Goal: Find specific page/section: Find specific page/section

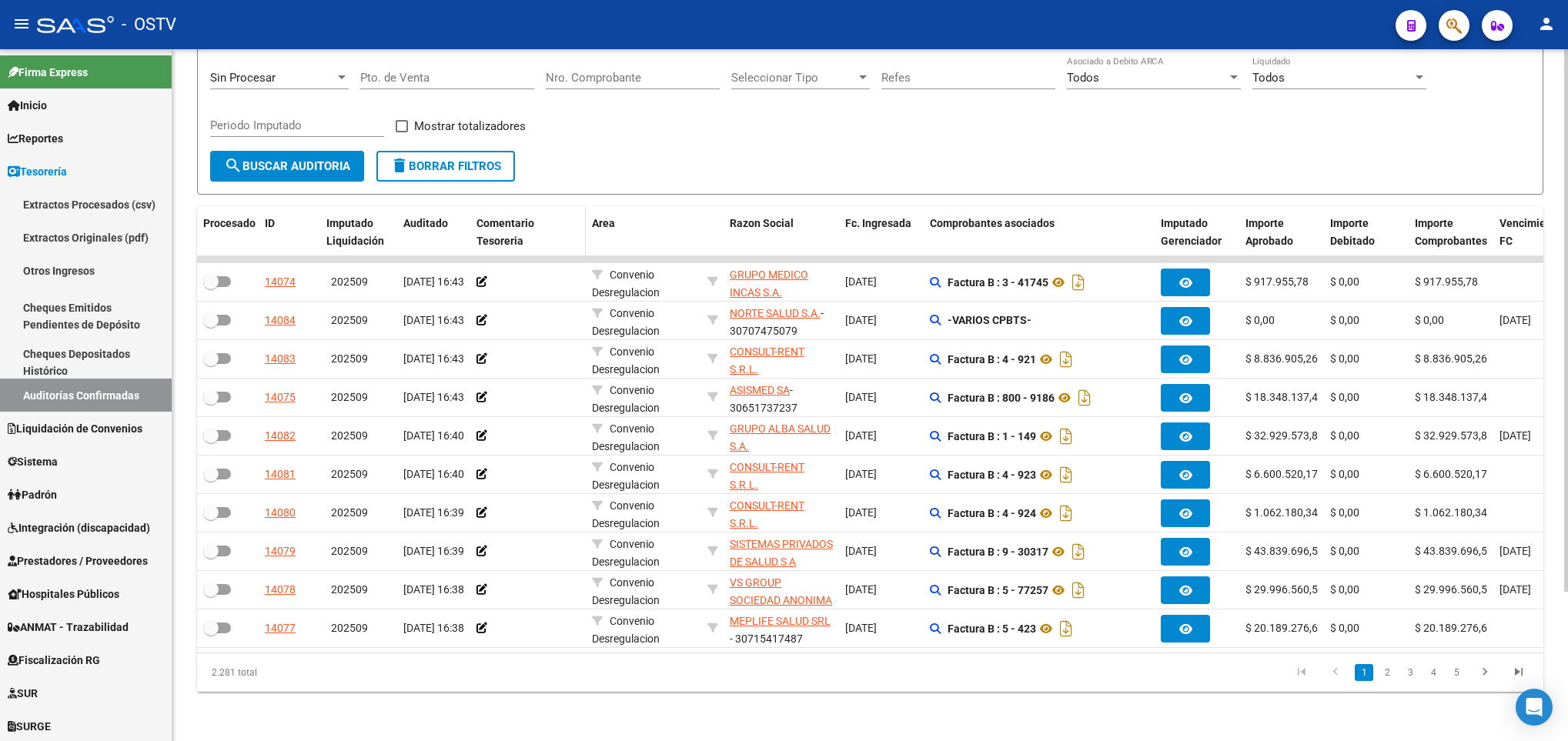
scroll to position [190, 0]
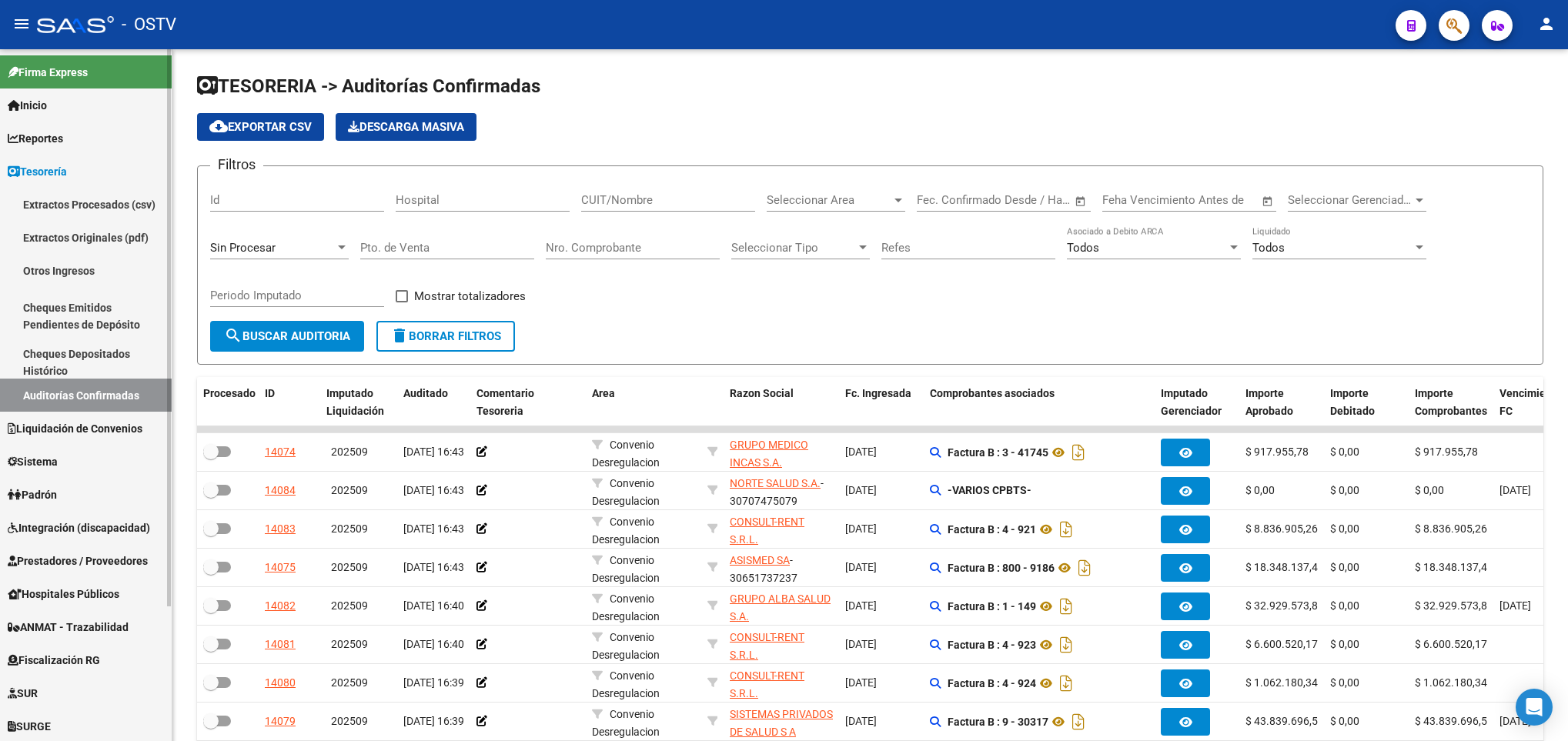
click at [97, 562] on span "Prestadores / Proveedores" at bounding box center [77, 560] width 140 height 17
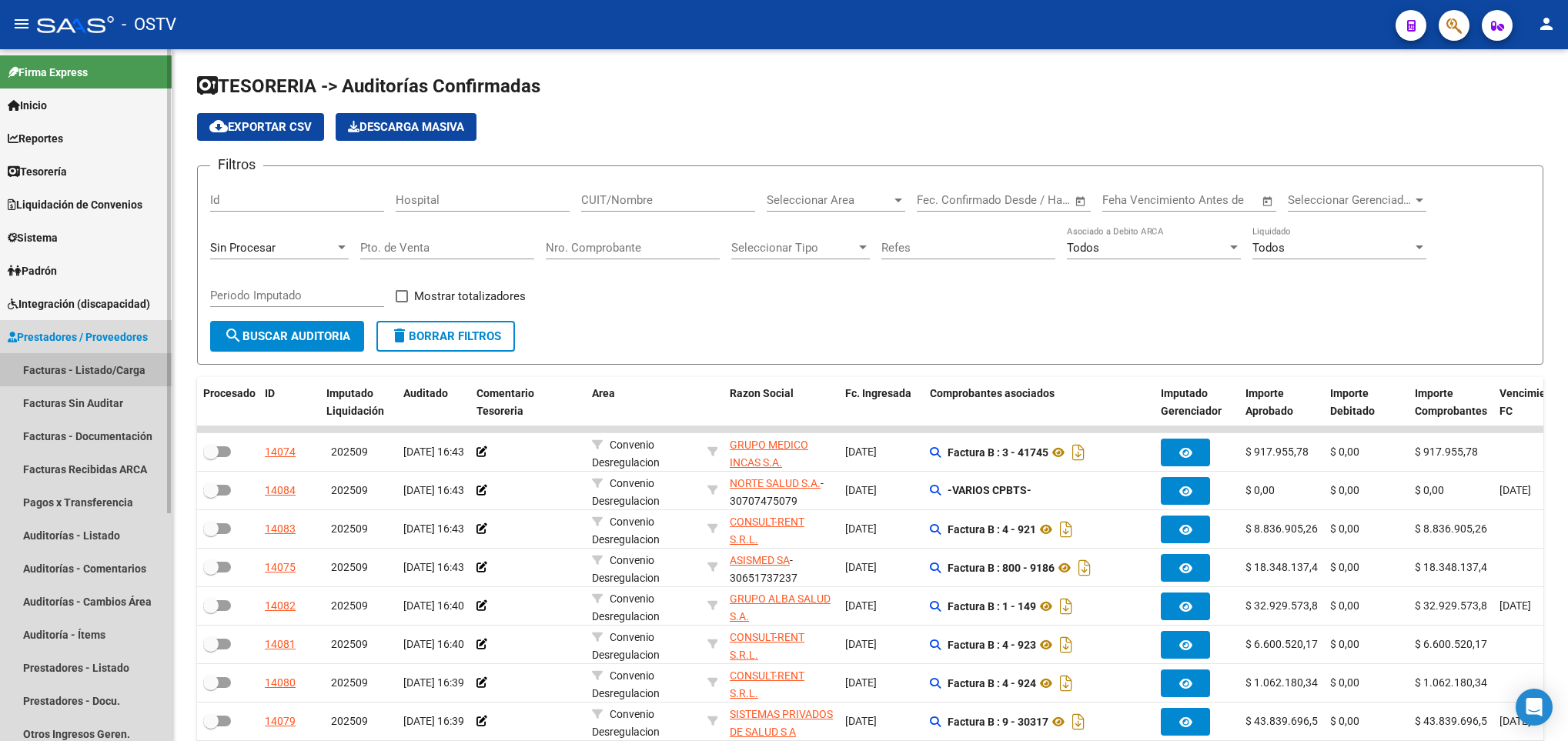
click at [91, 364] on link "Facturas - Listado/Carga" at bounding box center [85, 369] width 171 height 33
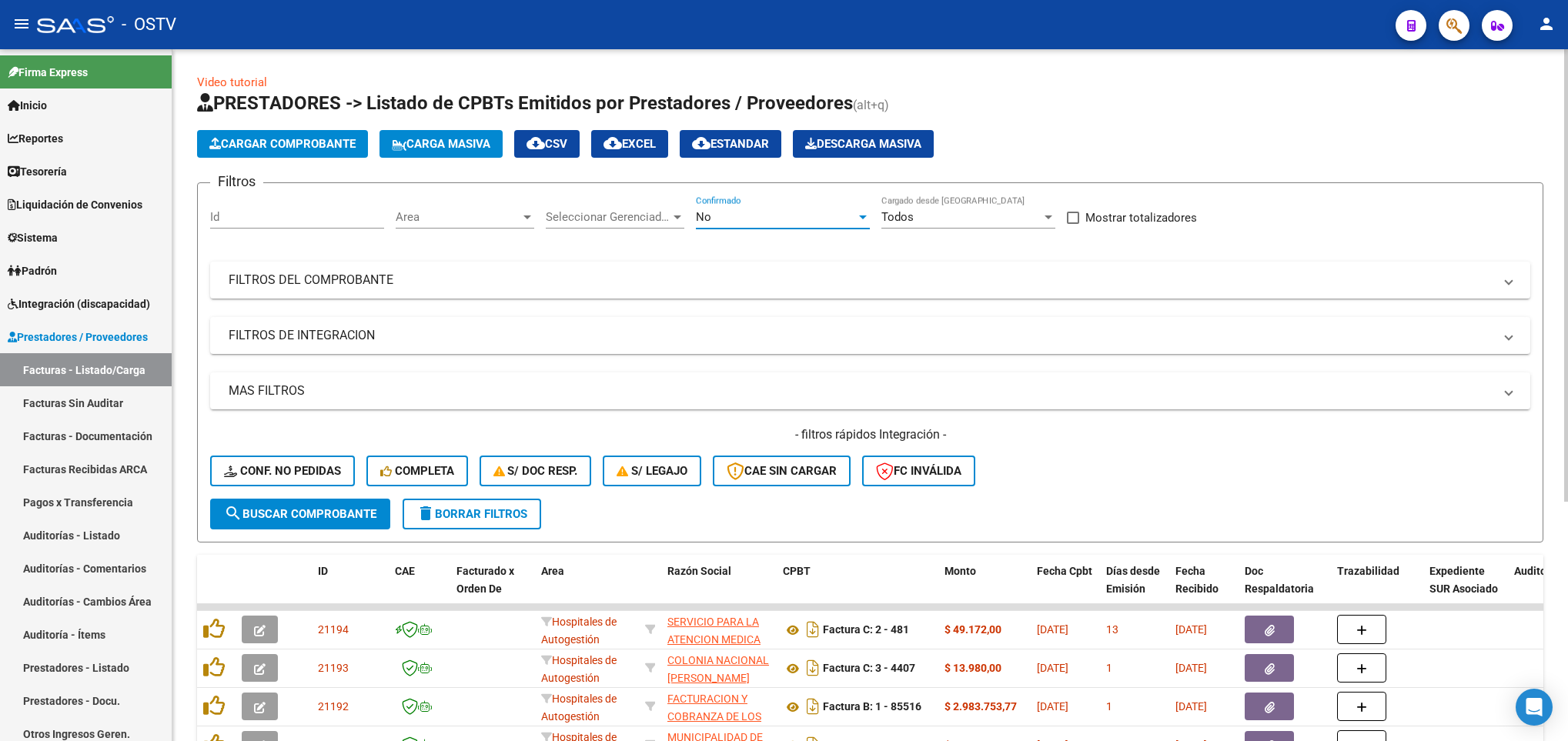
click at [724, 216] on div "No" at bounding box center [775, 217] width 160 height 14
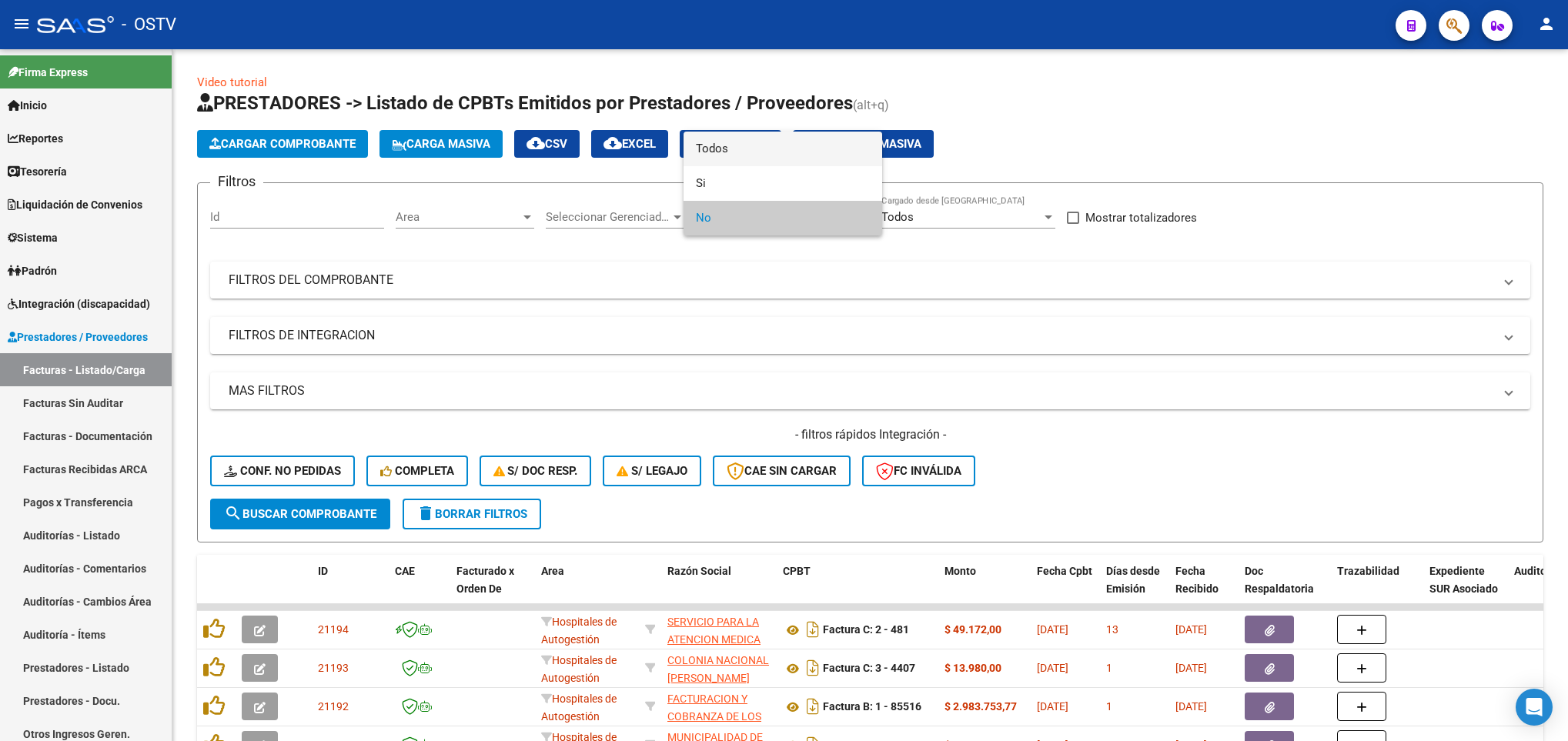
click at [720, 146] on span "Todos" at bounding box center [783, 149] width 174 height 34
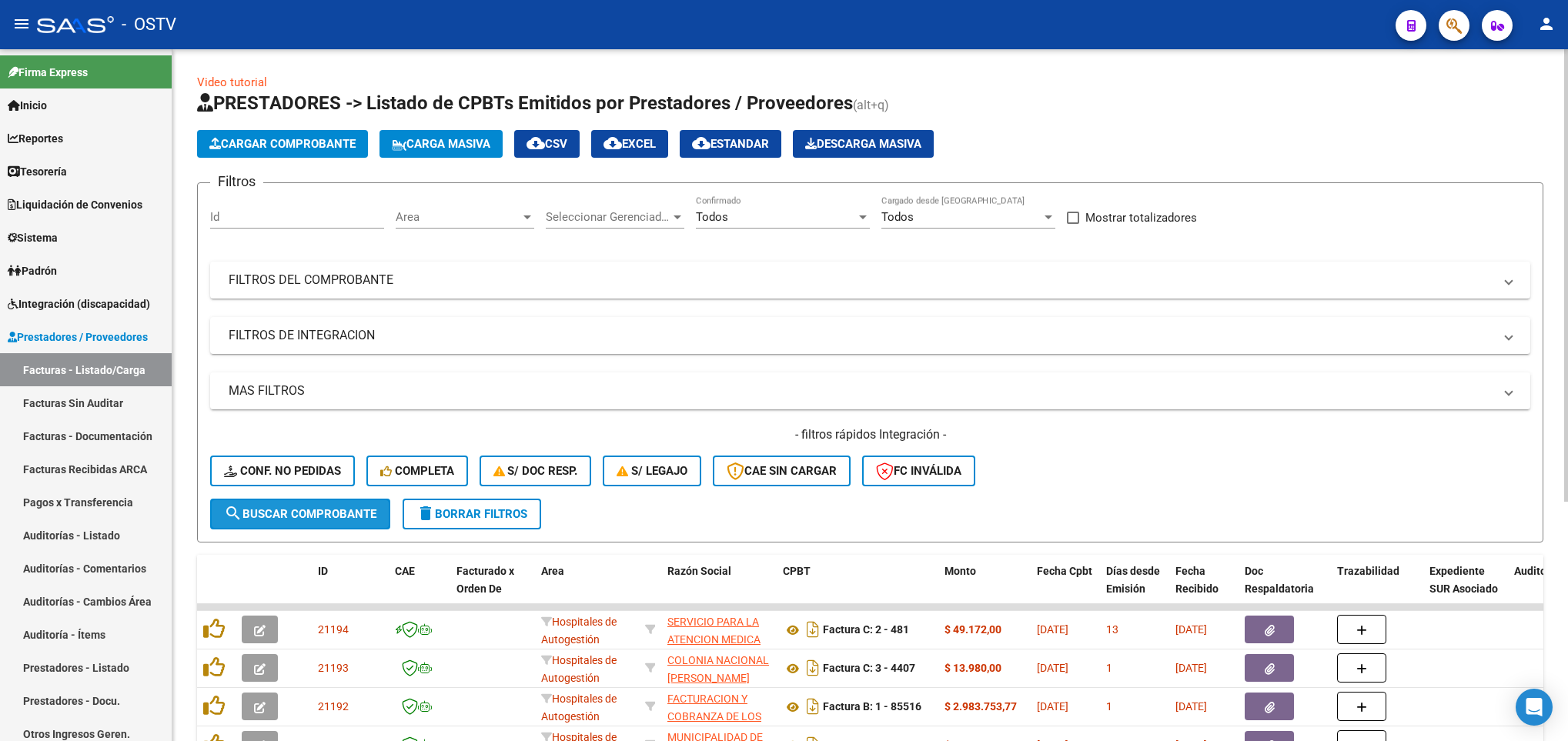
click at [281, 515] on span "search Buscar Comprobante" at bounding box center [300, 514] width 153 height 14
click at [1181, 287] on mat-panel-title "FILTROS DEL COMPROBANTE" at bounding box center [861, 280] width 1264 height 17
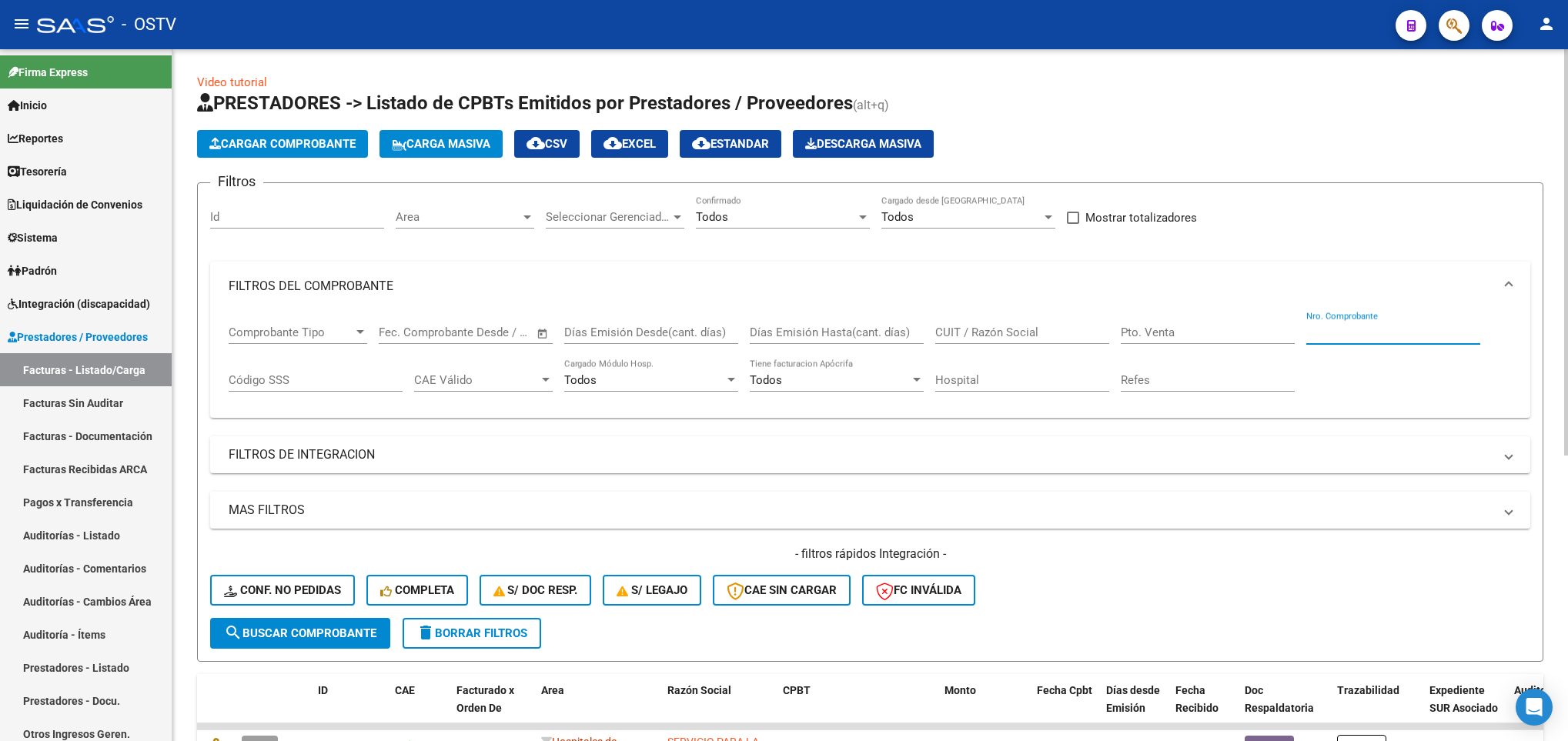
click at [1346, 340] on input "Nro. Comprobante" at bounding box center [1393, 332] width 174 height 14
type input "42"
click at [293, 617] on div "- filtros rápidos Integración - Conf. no pedidas Completa S/ Doc Resp. S/ legaj…" at bounding box center [870, 582] width 1320 height 72
click at [291, 630] on span "search Buscar Comprobante" at bounding box center [300, 633] width 153 height 14
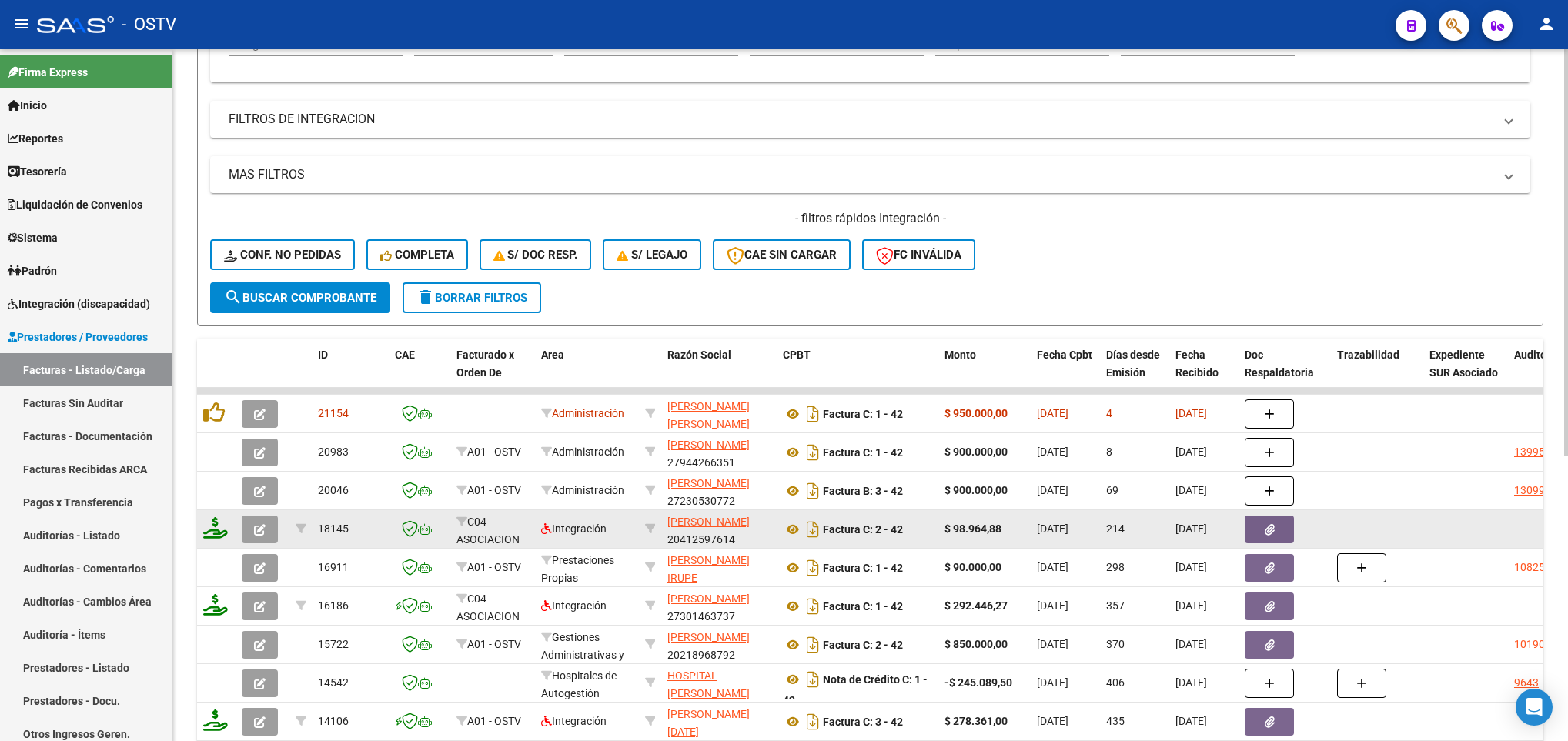
scroll to position [346, 0]
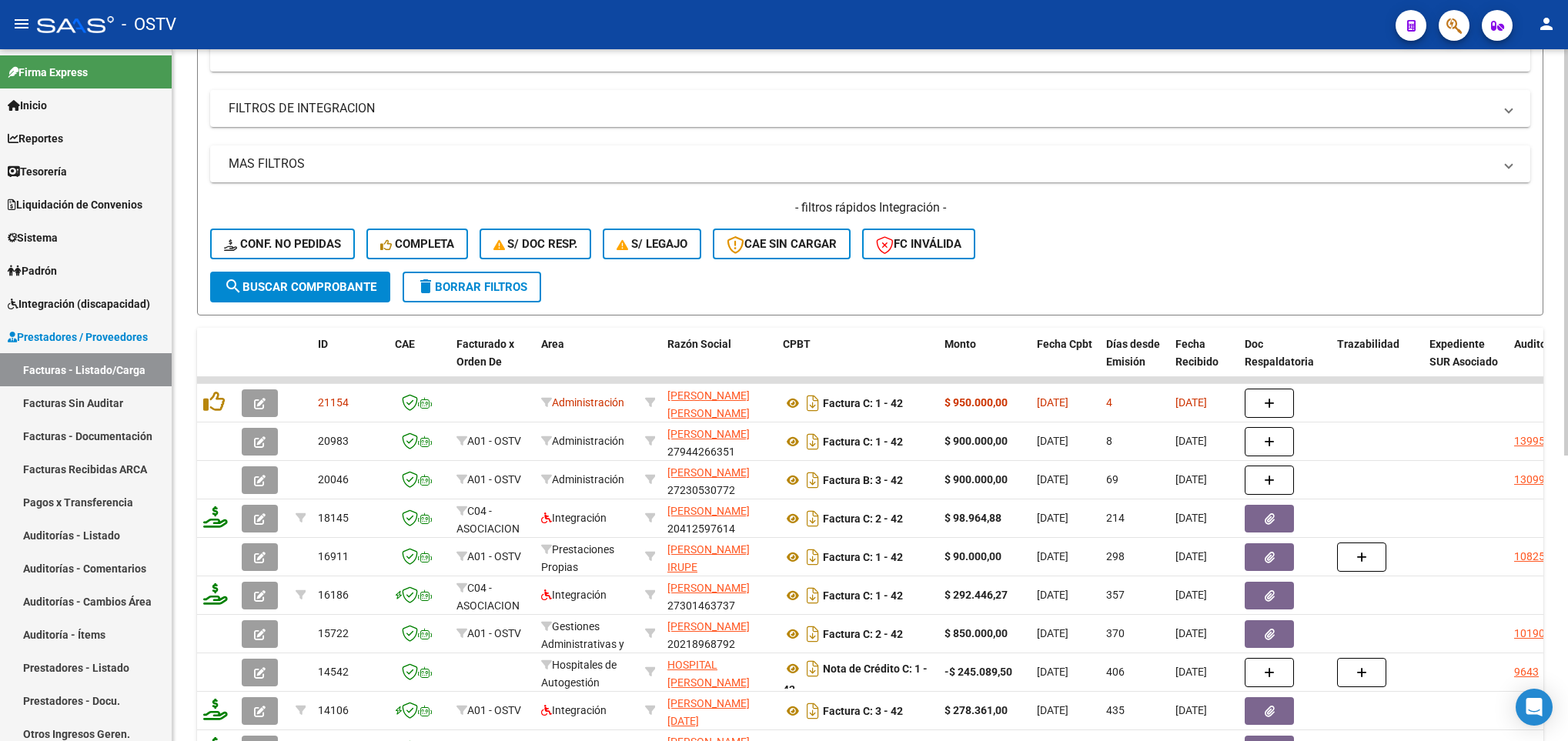
click at [338, 287] on span "search Buscar Comprobante" at bounding box center [300, 286] width 153 height 14
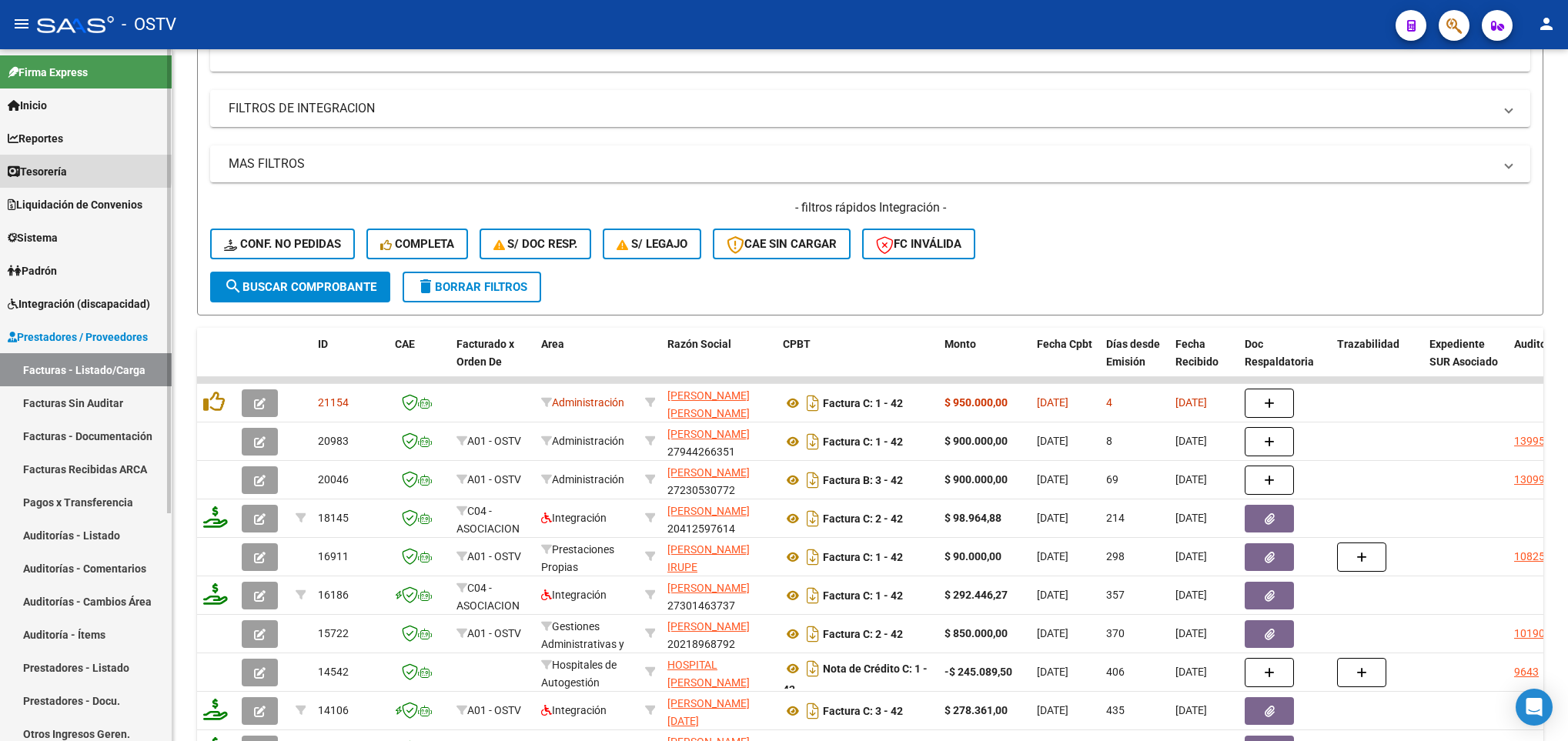
click at [43, 164] on span "Tesorería" at bounding box center [37, 172] width 59 height 17
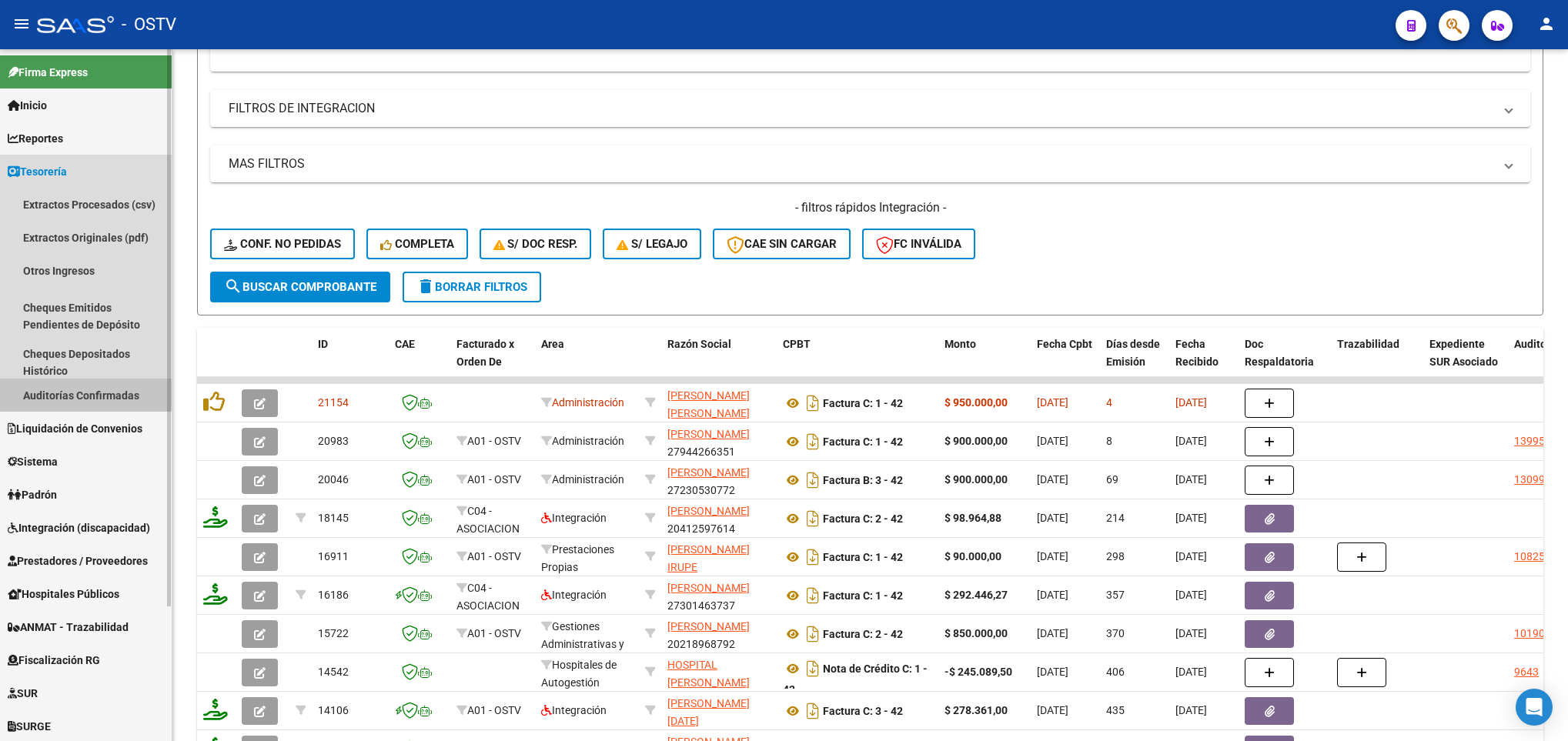
click at [37, 393] on link "Auditorías Confirmadas" at bounding box center [85, 395] width 171 height 33
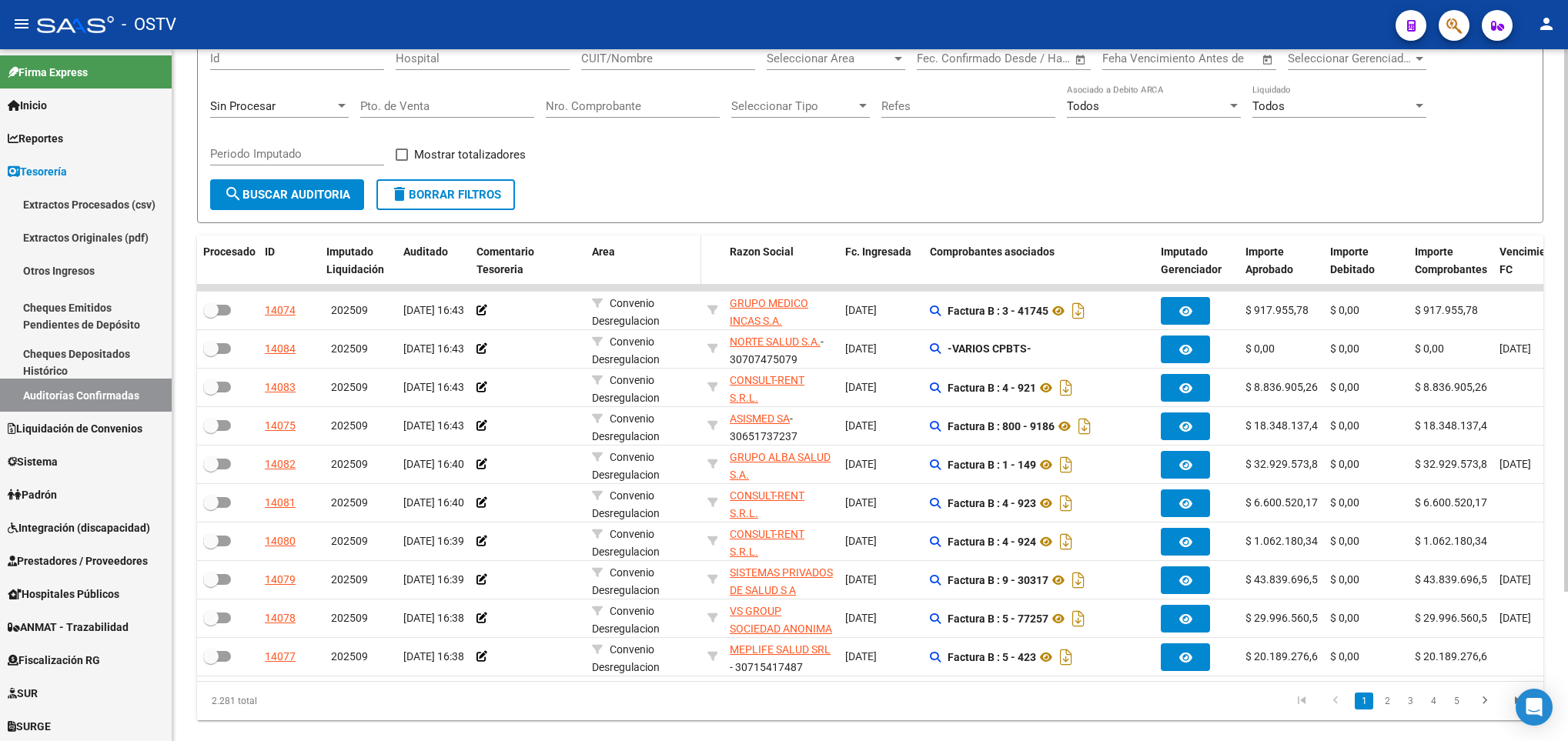
scroll to position [190, 0]
